Goal: Task Accomplishment & Management: Manage account settings

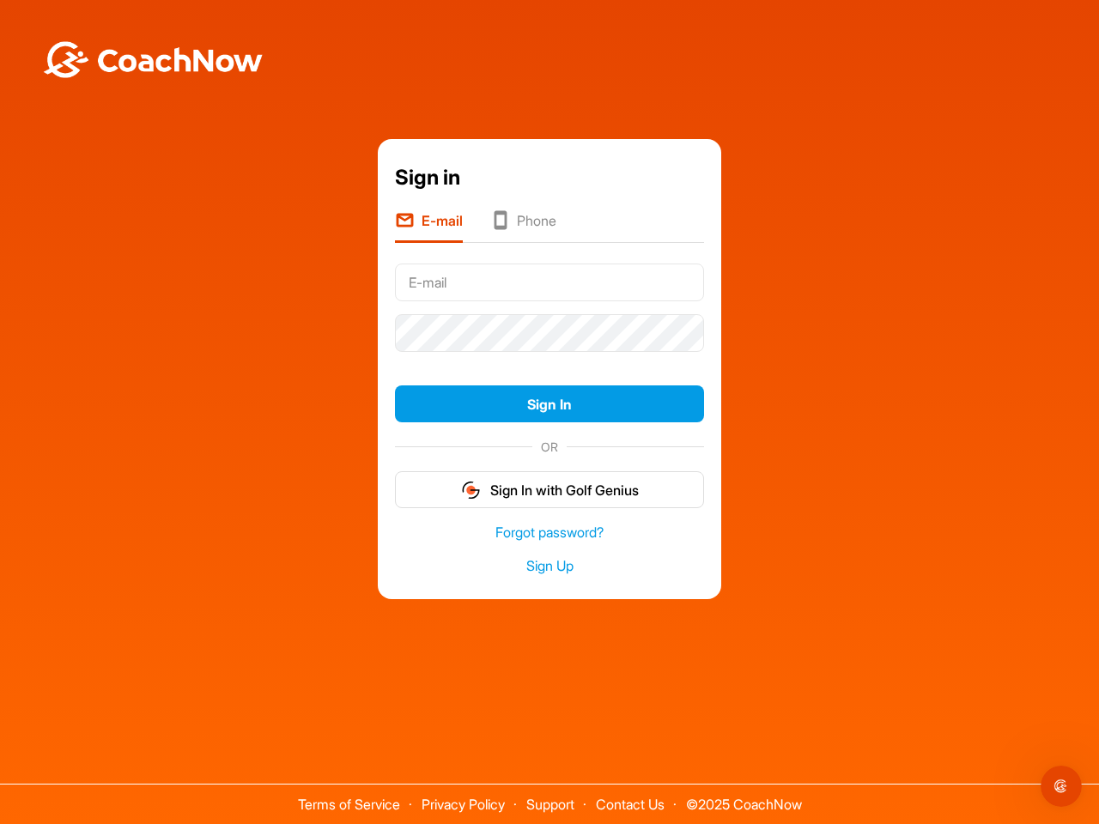
click at [549, 359] on form "Sign In OR Sign In with Golf Genius" at bounding box center [549, 384] width 309 height 252
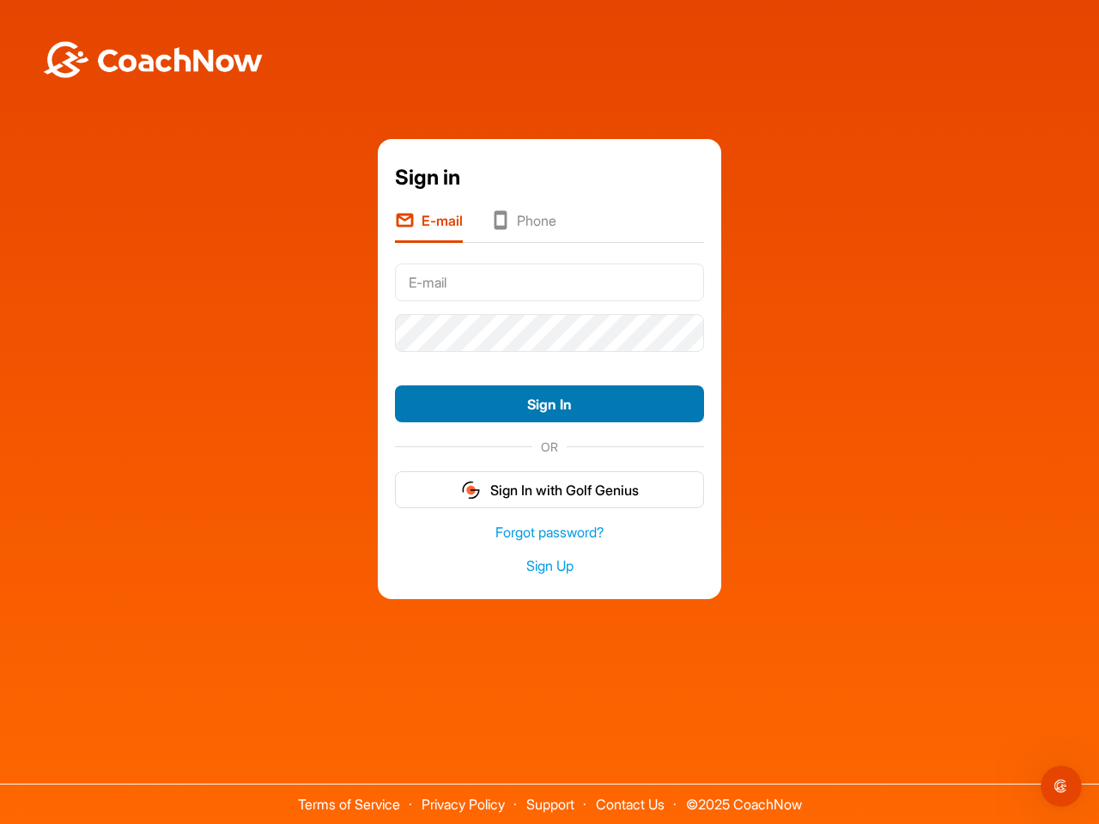
click at [549, 404] on button "Sign In" at bounding box center [549, 403] width 309 height 37
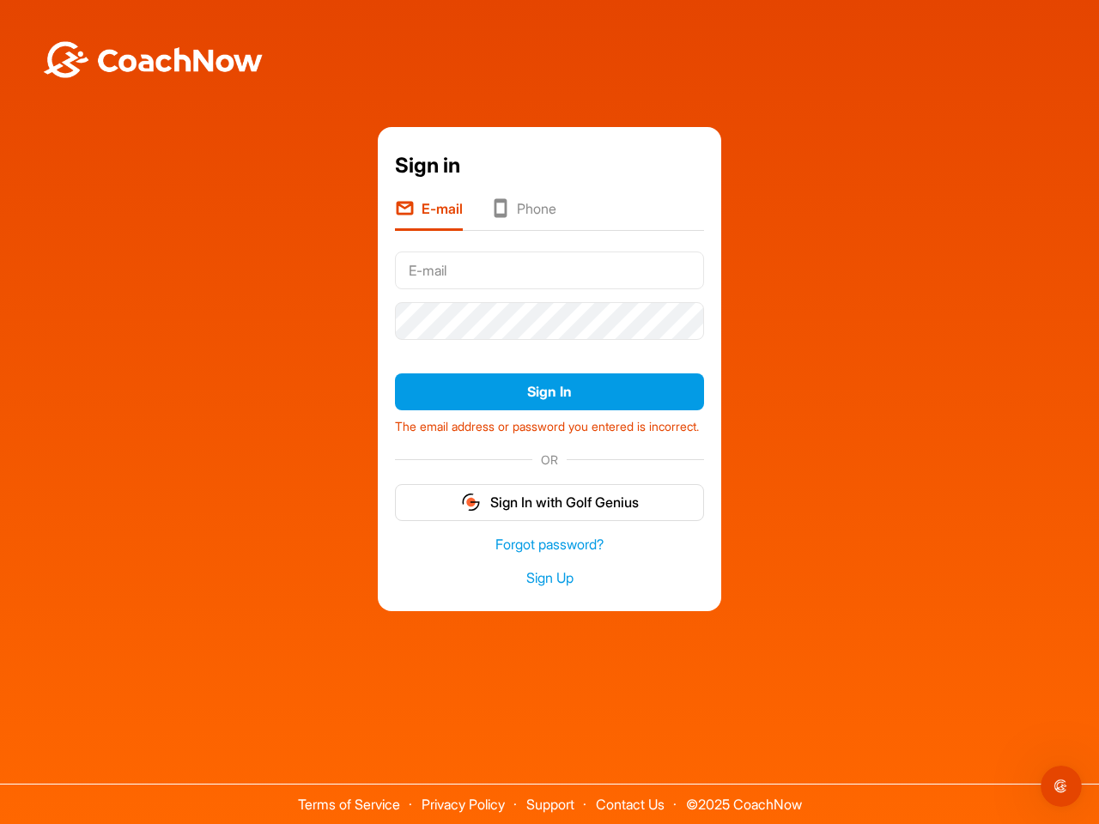
click at [549, 489] on form "Sign In The email address or password you entered is incorrect. OR Sign In with…" at bounding box center [549, 383] width 309 height 276
click at [1061, 786] on icon "Open Intercom Messenger" at bounding box center [1061, 787] width 28 height 28
